Goal: Task Accomplishment & Management: Manage account settings

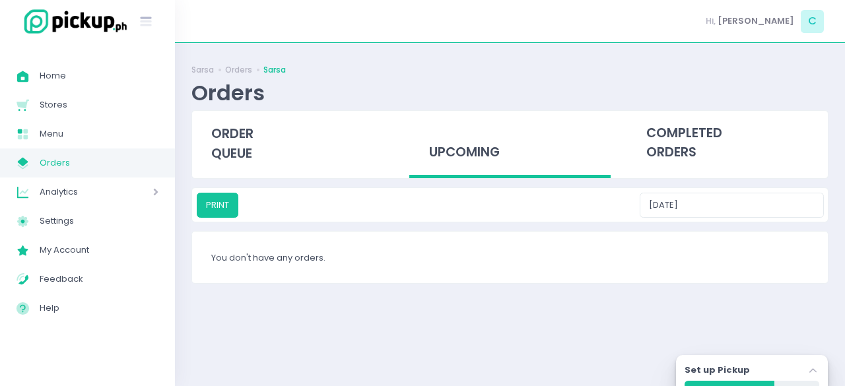
click at [48, 348] on div "Home Created with Sketch. Home Stores Created with Sketch. Stores Menu Created …" at bounding box center [87, 214] width 175 height 326
click at [275, 141] on div "order queue" at bounding box center [292, 143] width 201 height 65
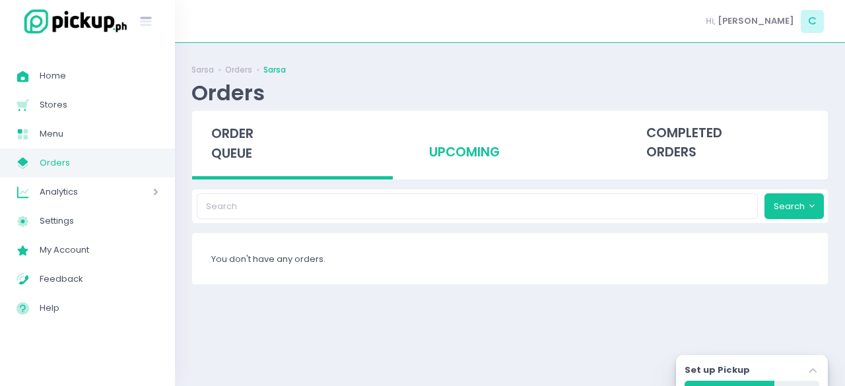
click at [428, 137] on div "upcoming" at bounding box center [509, 143] width 201 height 65
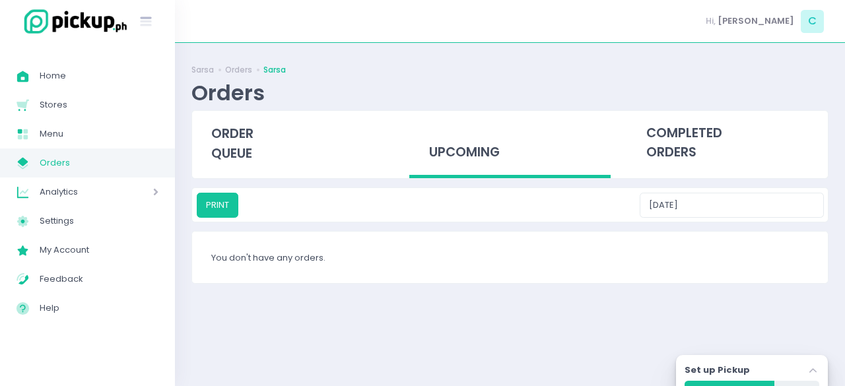
click at [404, 139] on div "upcoming" at bounding box center [509, 145] width 217 height 68
click at [153, 144] on link "Menu Created with Sketch. Menu" at bounding box center [87, 134] width 175 height 29
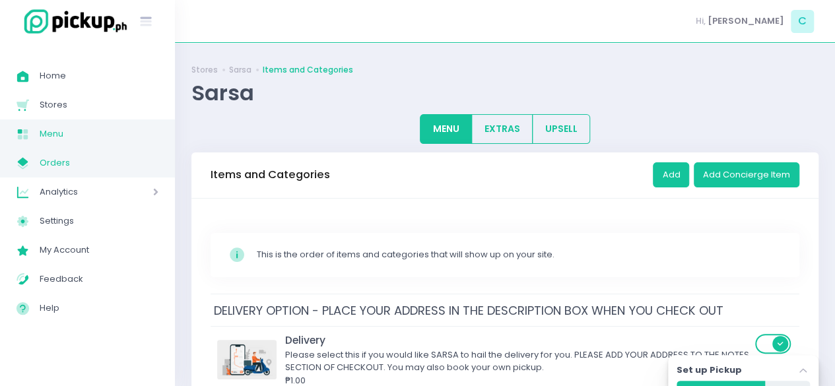
click at [67, 151] on link "My Store Created with Sketch. Orders" at bounding box center [87, 163] width 175 height 29
